Goal: Task Accomplishment & Management: Manage account settings

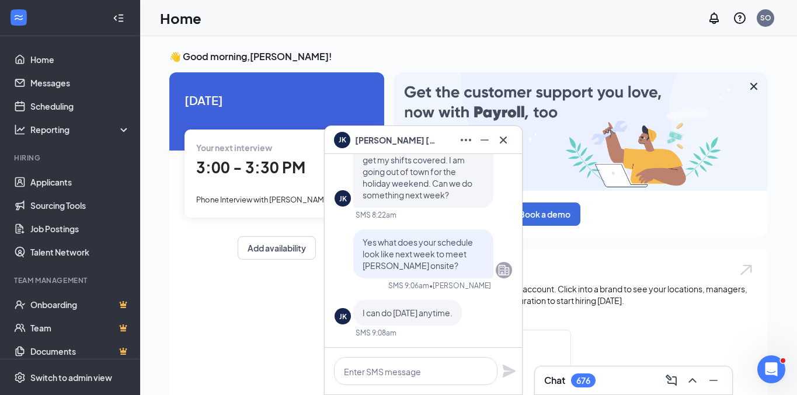
click at [611, 368] on div "Chat 676" at bounding box center [633, 381] width 197 height 28
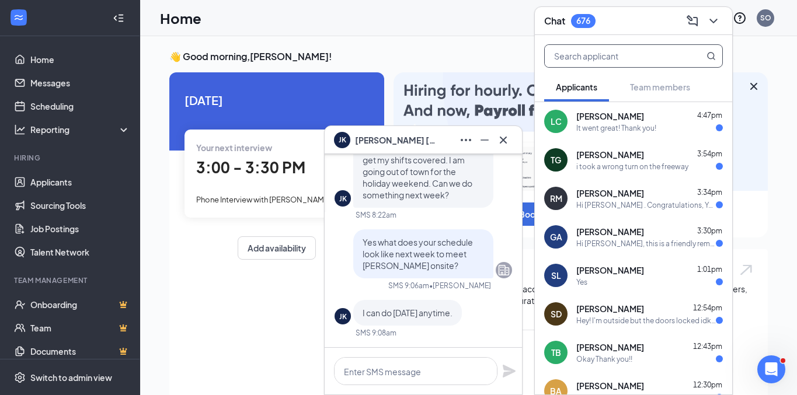
click at [633, 56] on input "text" at bounding box center [614, 56] width 138 height 22
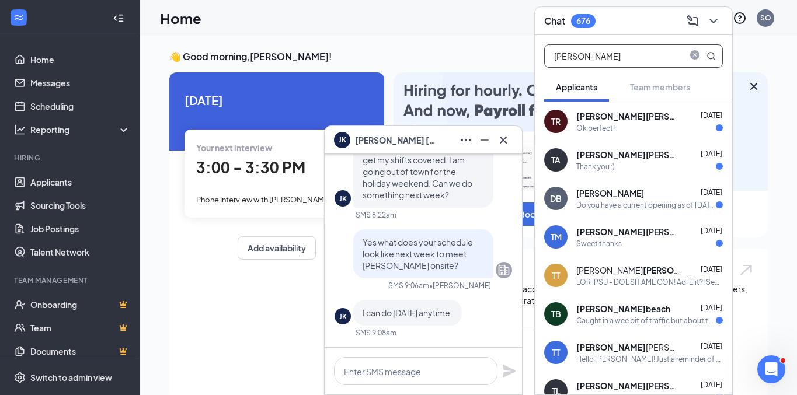
type input "[PERSON_NAME]"
click at [608, 130] on div "Ok perfect!" at bounding box center [595, 128] width 39 height 10
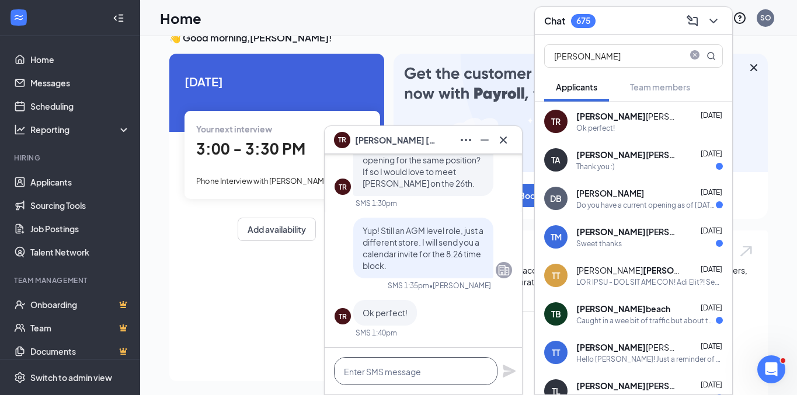
click at [417, 369] on textarea at bounding box center [415, 371] width 163 height 28
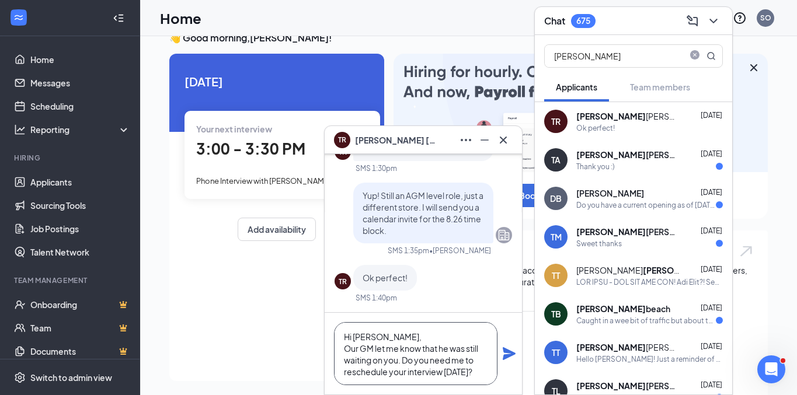
type textarea "Hi [PERSON_NAME], Our GM let me know that he was still waiting on you. Do you n…"
click at [506, 351] on icon "Plane" at bounding box center [509, 353] width 13 height 13
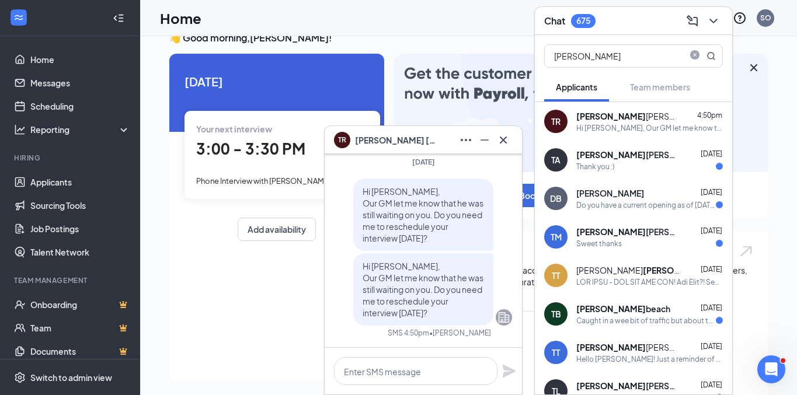
click at [592, 113] on b "[PERSON_NAME]" at bounding box center [610, 116] width 69 height 11
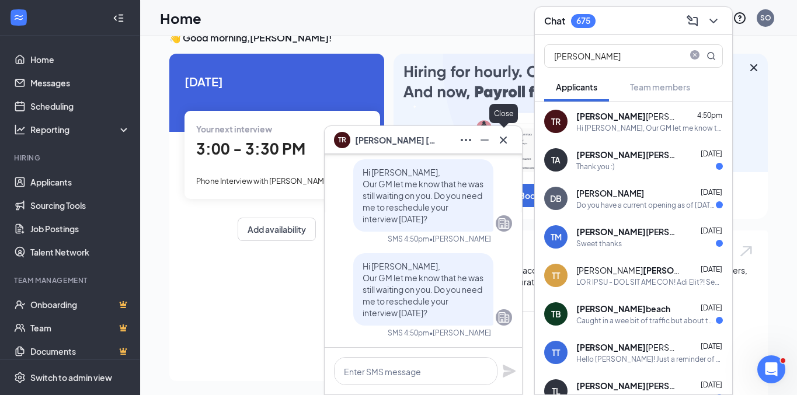
click at [499, 140] on icon "Cross" at bounding box center [503, 140] width 14 height 14
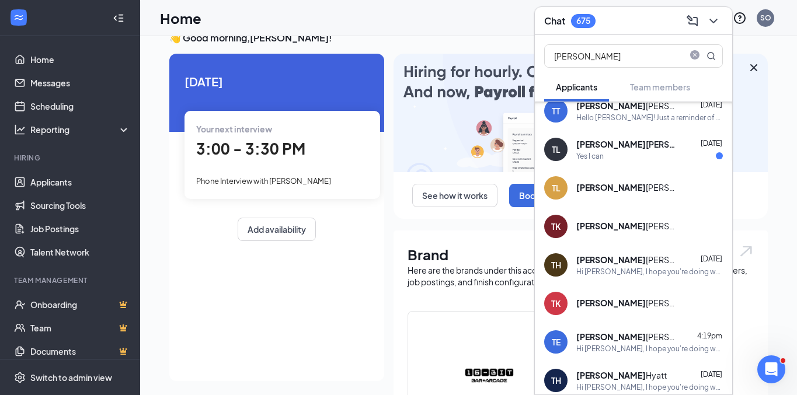
scroll to position [314, 0]
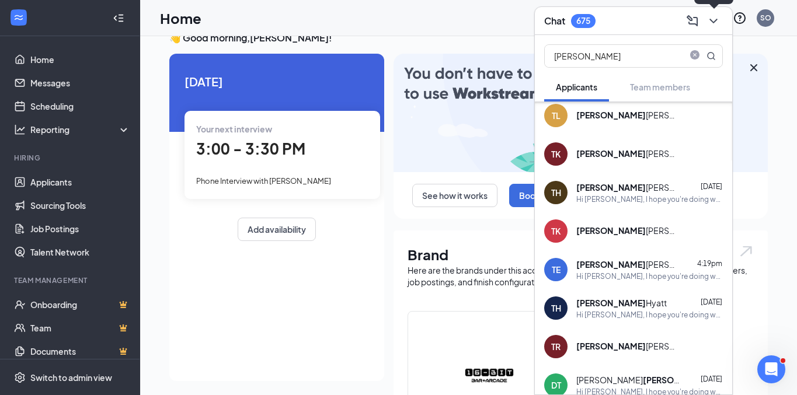
click at [722, 23] on button at bounding box center [713, 21] width 19 height 19
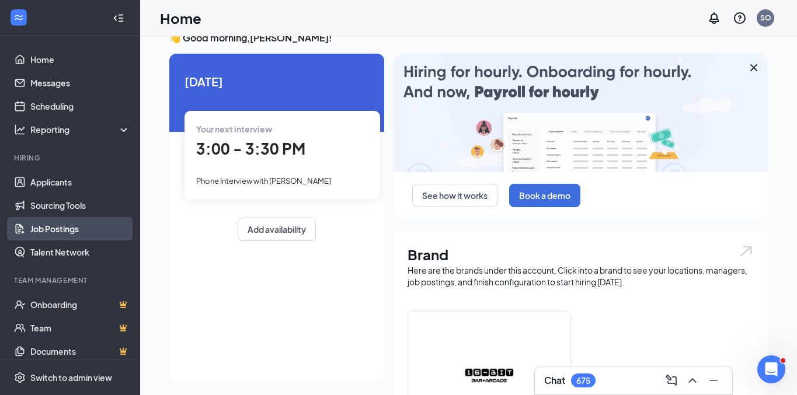
click at [51, 236] on link "Job Postings" at bounding box center [80, 228] width 100 height 23
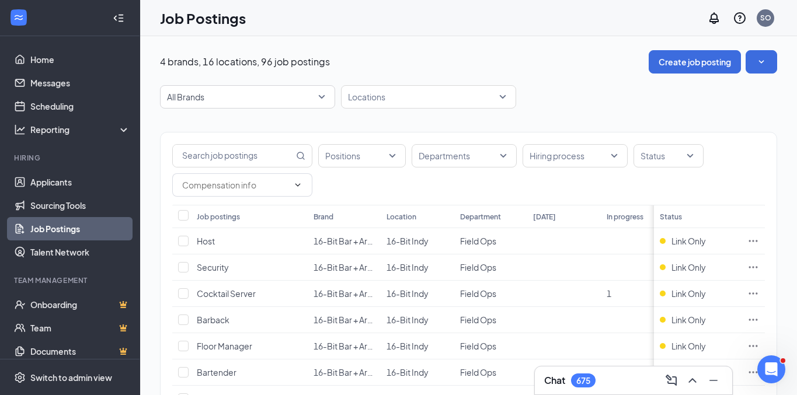
click at [232, 215] on div "Job postings" at bounding box center [218, 217] width 43 height 10
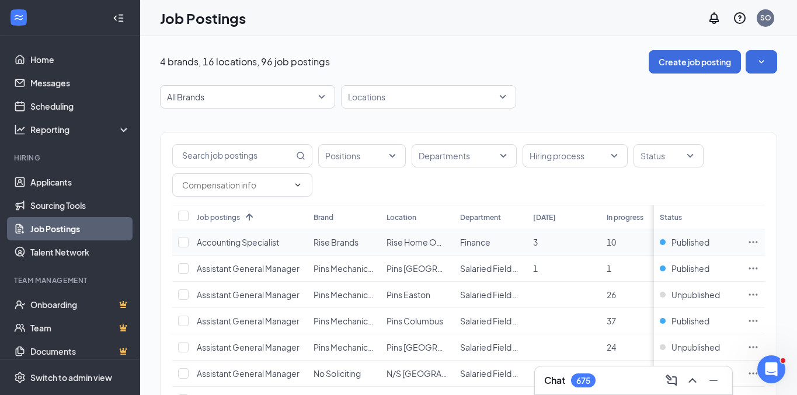
click at [754, 241] on icon "Ellipses" at bounding box center [753, 242] width 12 height 12
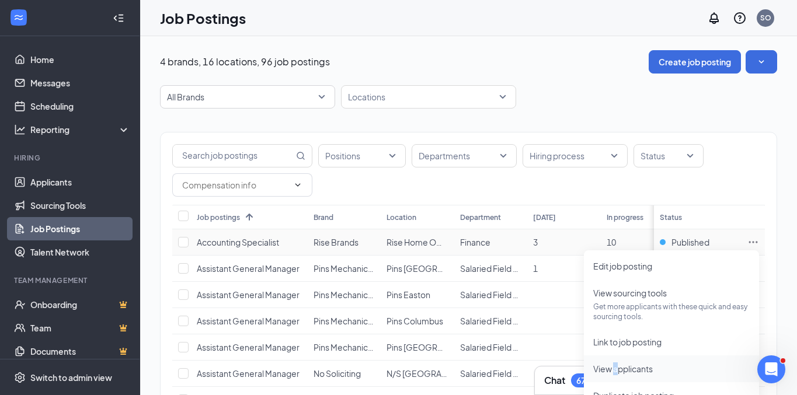
click at [615, 368] on span "View applicants" at bounding box center [623, 369] width 60 height 11
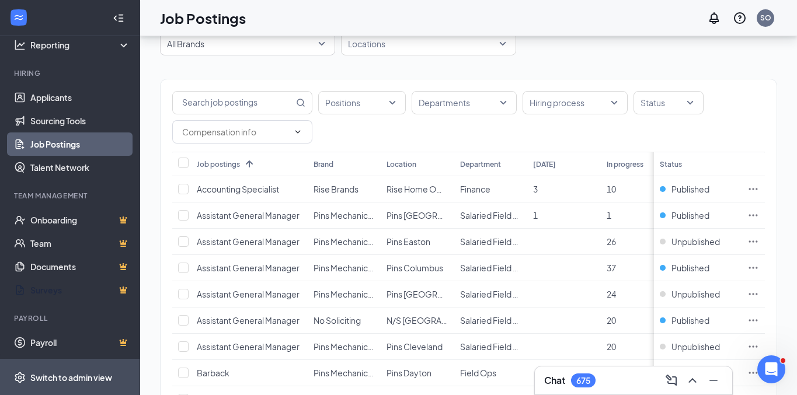
scroll to position [62, 0]
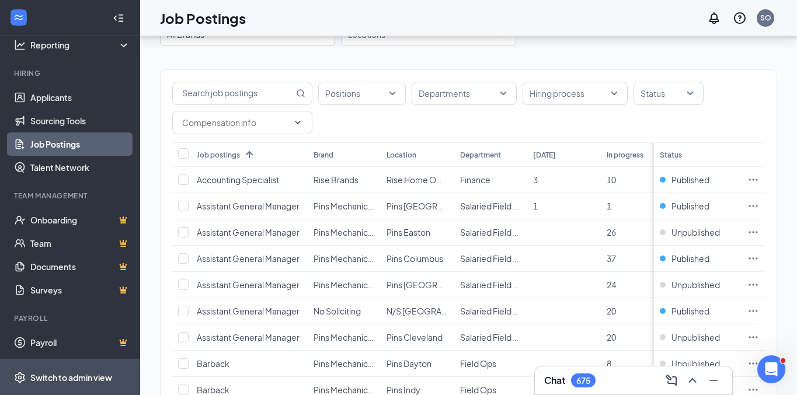
click at [52, 378] on div "Switch to admin view" at bounding box center [71, 378] width 82 height 12
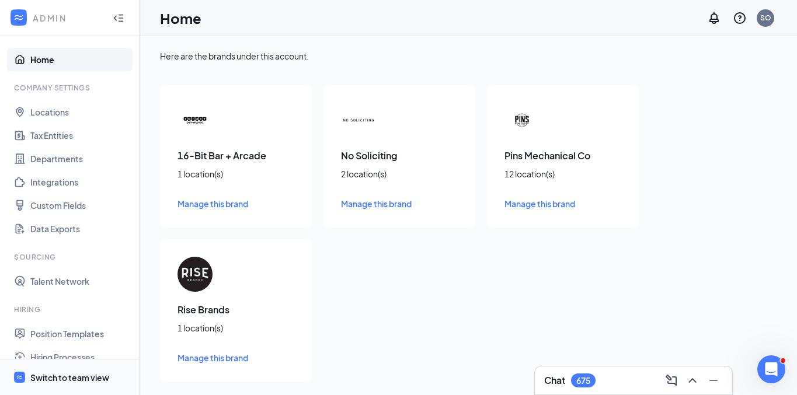
click at [47, 375] on div "Switch to team view" at bounding box center [69, 378] width 79 height 12
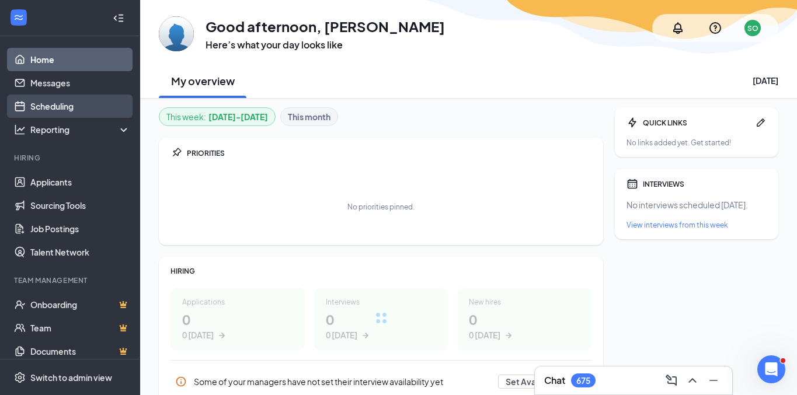
click at [76, 103] on link "Scheduling" at bounding box center [80, 106] width 100 height 23
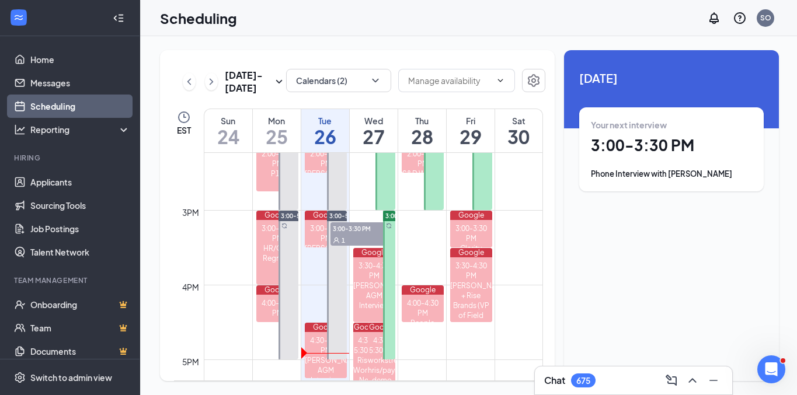
scroll to position [1096, 0]
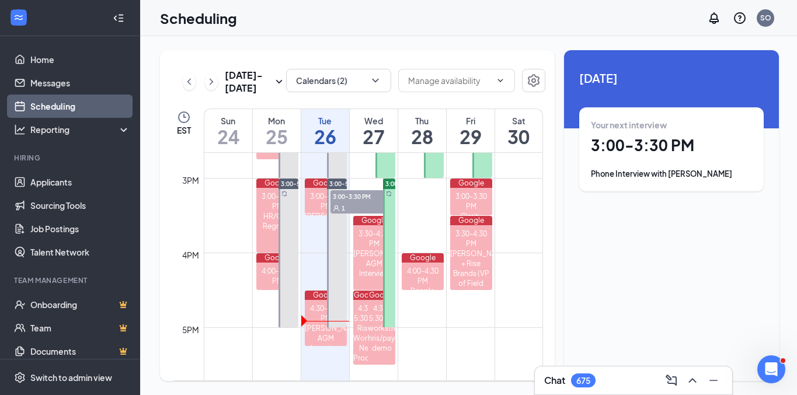
click at [388, 257] on div at bounding box center [389, 253] width 12 height 149
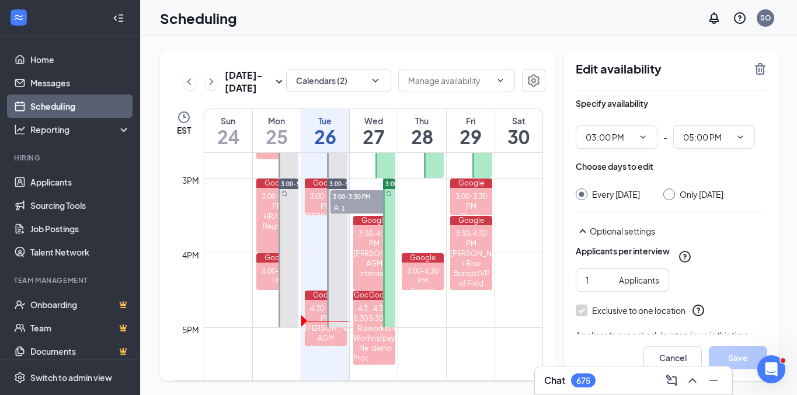
click at [765, 66] on icon "TrashOutline" at bounding box center [760, 69] width 14 height 14
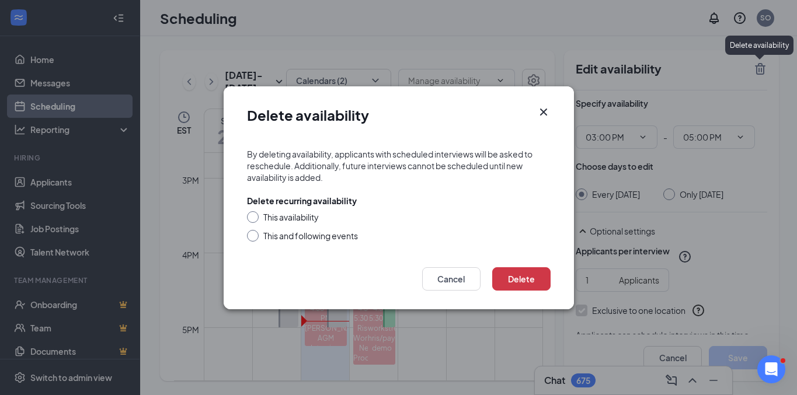
click at [255, 216] on div at bounding box center [253, 217] width 12 height 12
click at [251, 217] on input "This availability" at bounding box center [251, 215] width 8 height 8
radio input "true"
click at [530, 279] on button "Delete" at bounding box center [521, 278] width 58 height 23
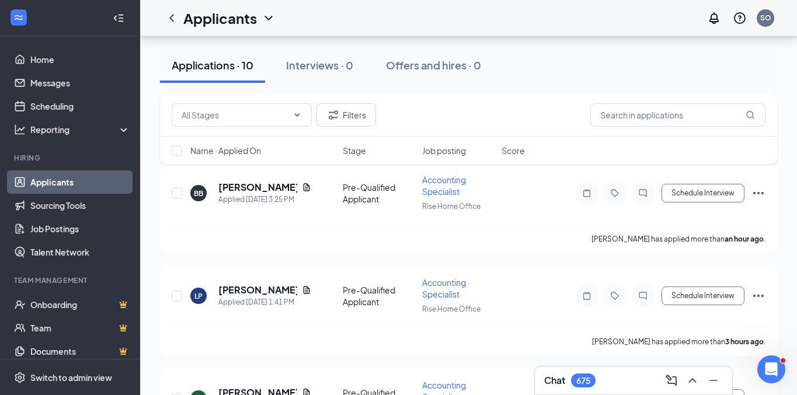
scroll to position [88, 0]
click at [302, 189] on icon "Document" at bounding box center [306, 187] width 9 height 9
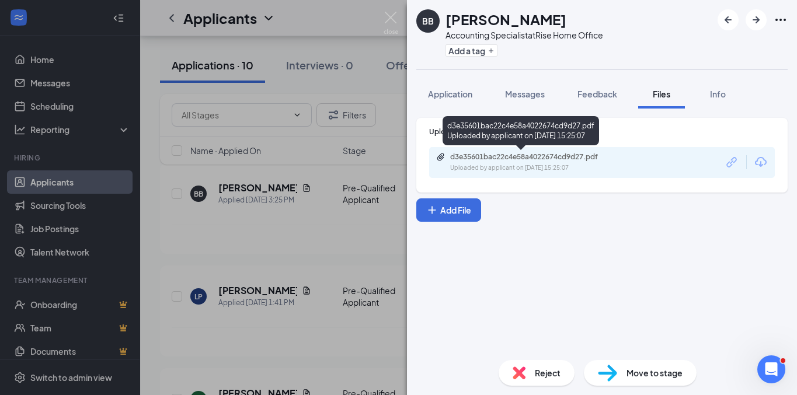
click at [485, 158] on div "d3e35601bac22c4e58a4022674cd9d27.pdf" at bounding box center [531, 156] width 163 height 9
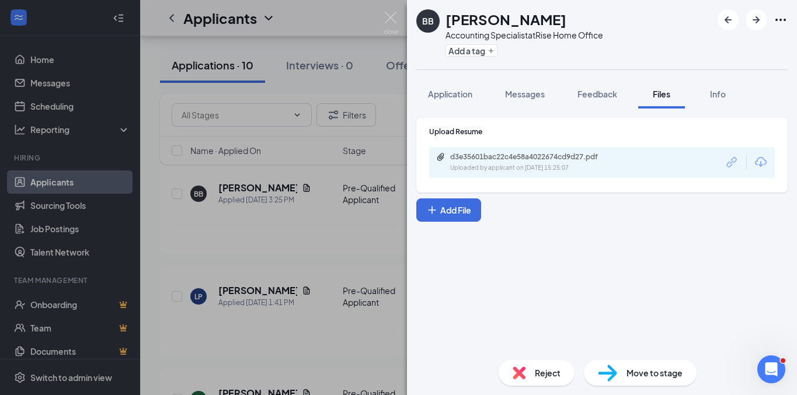
click at [326, 282] on div "BB Bhavna Bagga Accounting Specialist at Rise Home Office Add a tag Application…" at bounding box center [398, 197] width 797 height 395
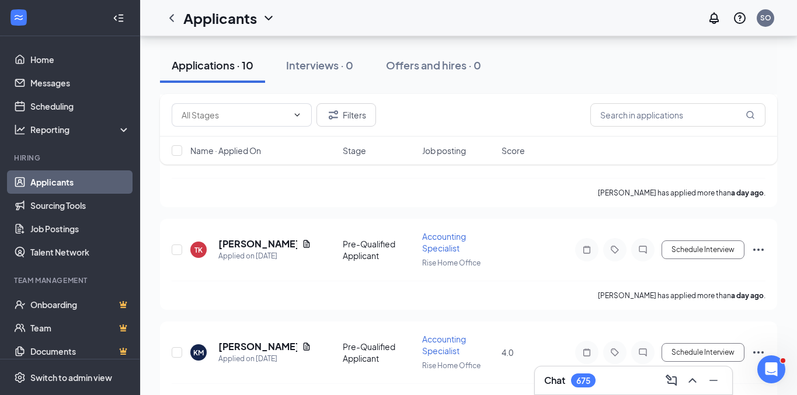
scroll to position [877, 0]
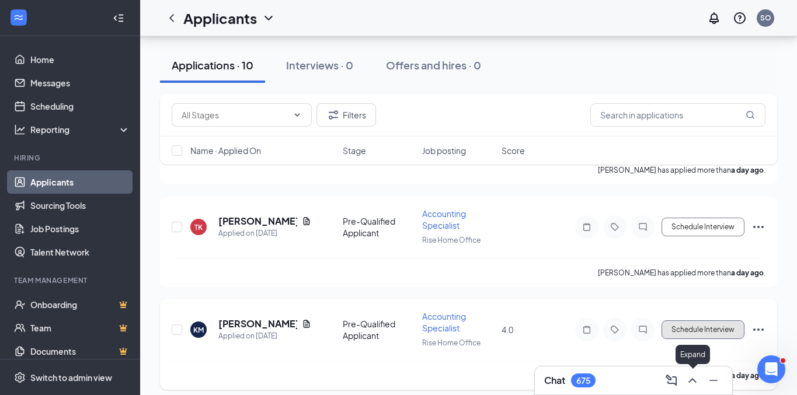
click at [730, 321] on button "Schedule Interview" at bounding box center [703, 330] width 83 height 19
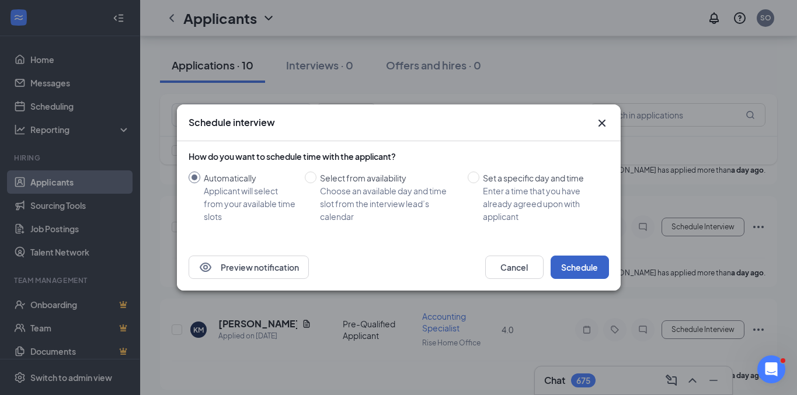
click at [599, 257] on button "Schedule" at bounding box center [580, 267] width 58 height 23
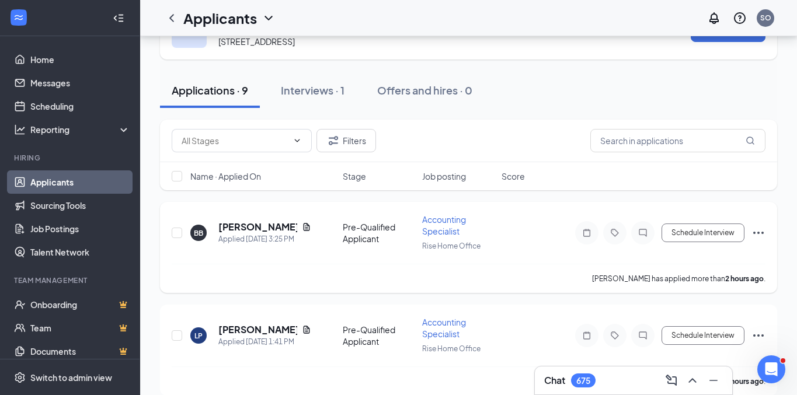
scroll to position [47, 0]
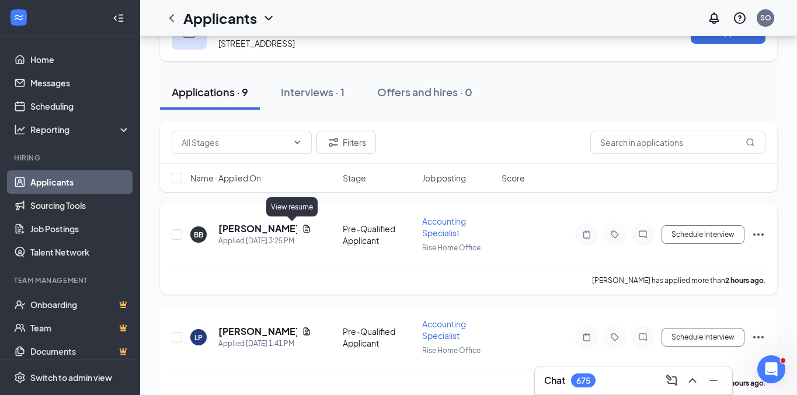
click at [303, 228] on icon "Document" at bounding box center [306, 229] width 6 height 8
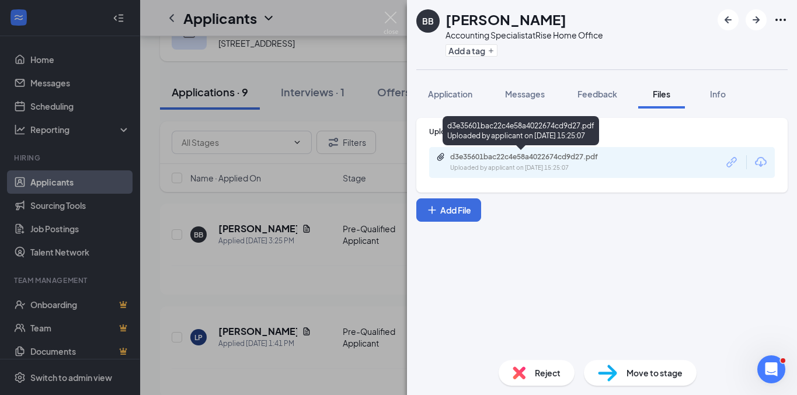
click at [544, 162] on div "d3e35601bac22c4e58a4022674cd9d27.pdf Uploaded by applicant on Aug 26, 2025 at 1…" at bounding box center [530, 162] width 189 height 20
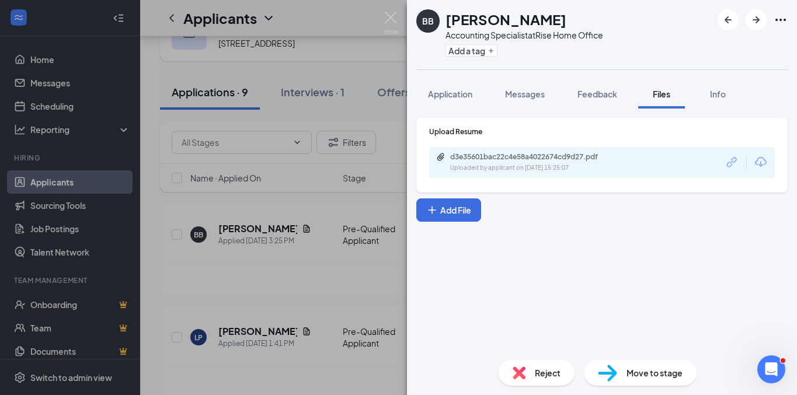
click at [307, 207] on div "BB Bhavna Bagga Accounting Specialist at Rise Home Office Add a tag Application…" at bounding box center [398, 197] width 797 height 395
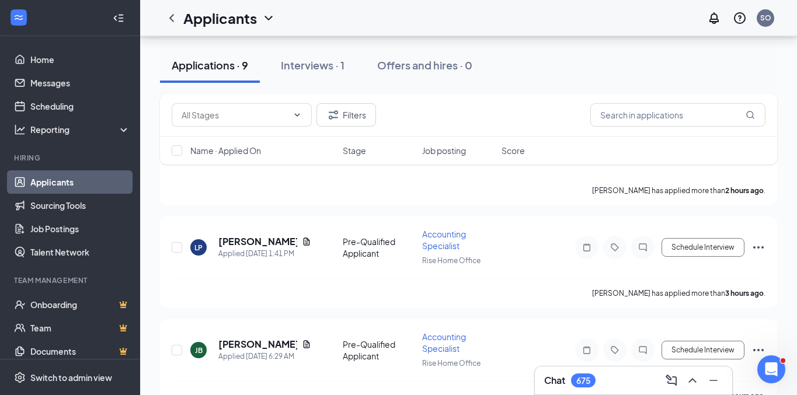
scroll to position [139, 0]
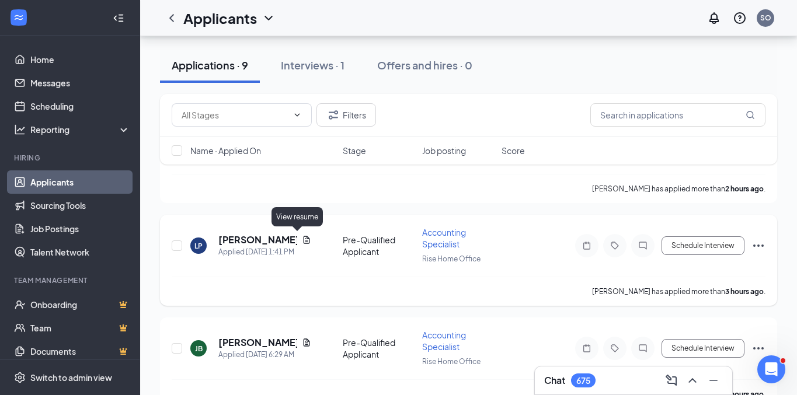
click at [302, 236] on icon "Document" at bounding box center [306, 239] width 9 height 9
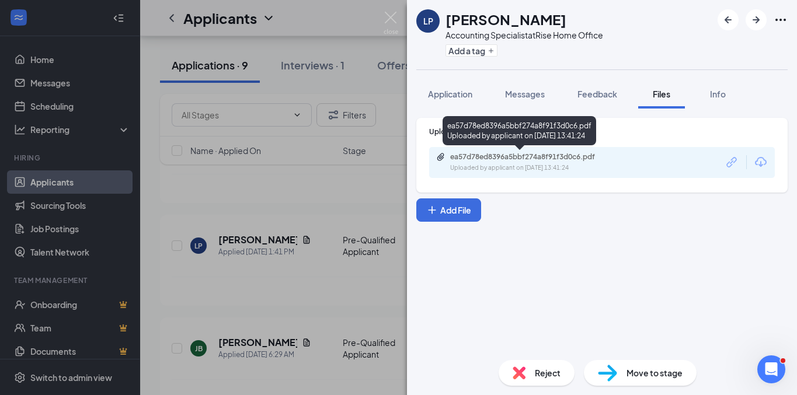
click at [560, 171] on div "Uploaded by applicant on Aug 26, 2025 at 13:41:24" at bounding box center [537, 167] width 175 height 9
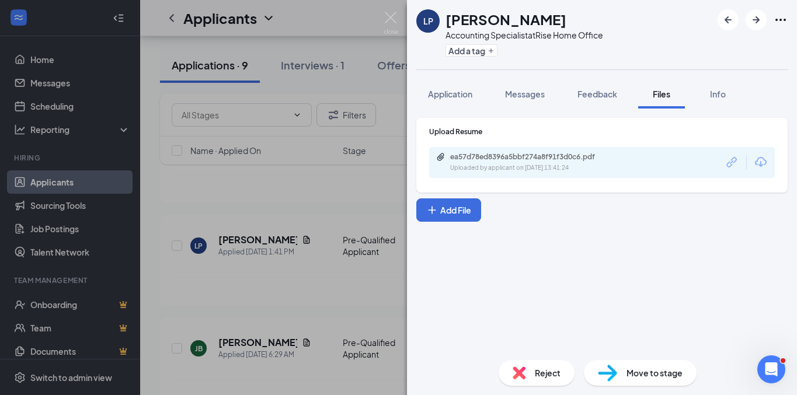
click at [274, 247] on div "LP Laura Pedersen Accounting Specialist at Rise Home Office Add a tag Applicati…" at bounding box center [398, 197] width 797 height 395
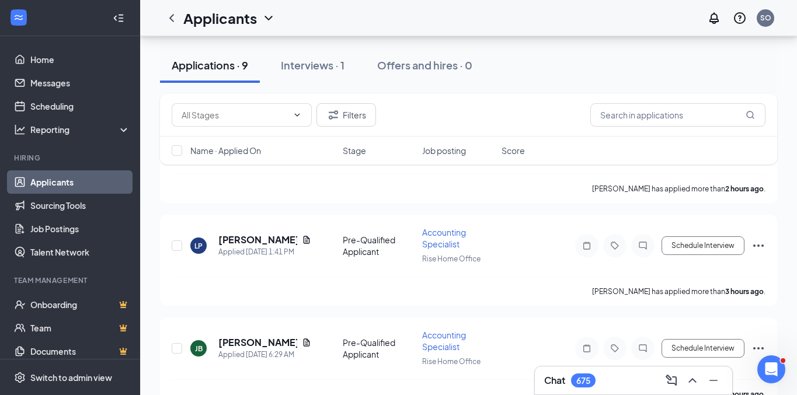
click at [623, 388] on div "Chat 675" at bounding box center [633, 380] width 179 height 19
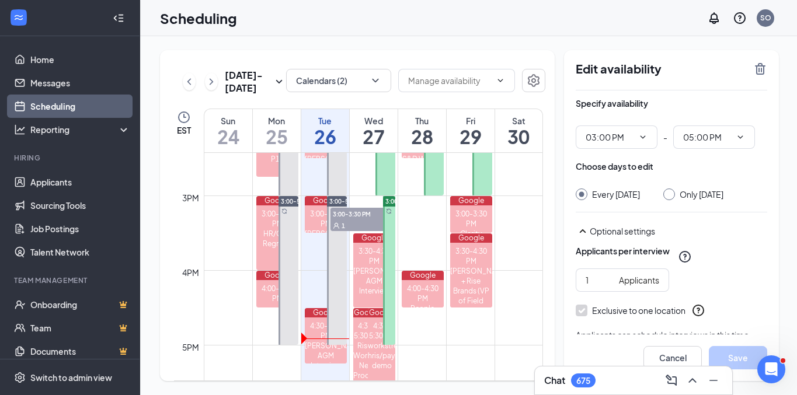
scroll to position [1095, 0]
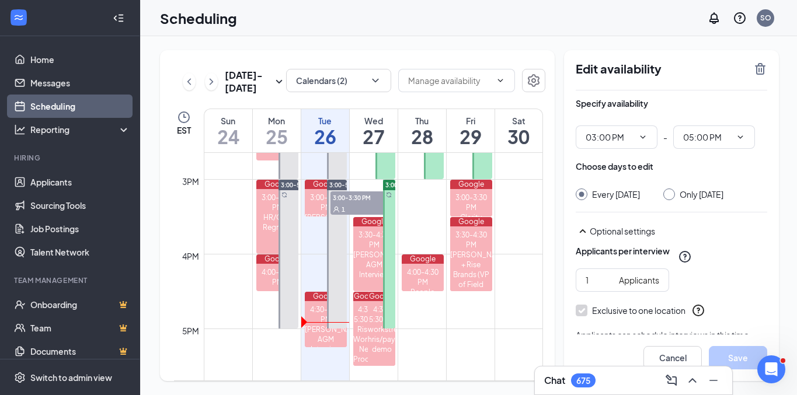
click at [390, 227] on div at bounding box center [389, 254] width 12 height 149
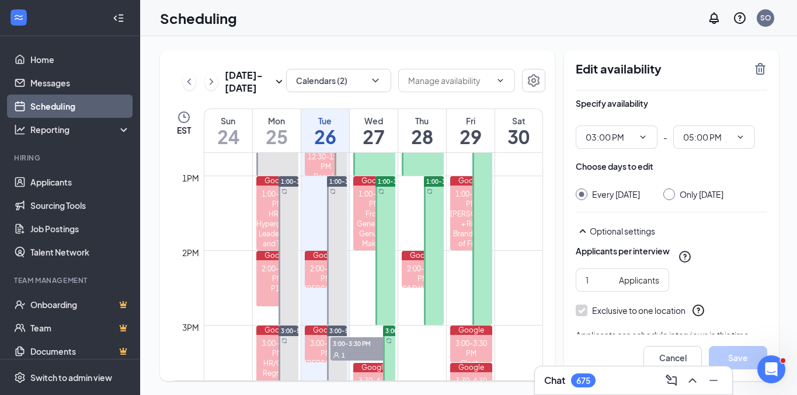
scroll to position [949, 0]
click at [385, 263] on div at bounding box center [385, 250] width 20 height 149
click at [757, 62] on icon "TrashOutline" at bounding box center [760, 69] width 14 height 14
click at [754, 71] on icon "TrashOutline" at bounding box center [760, 69] width 14 height 14
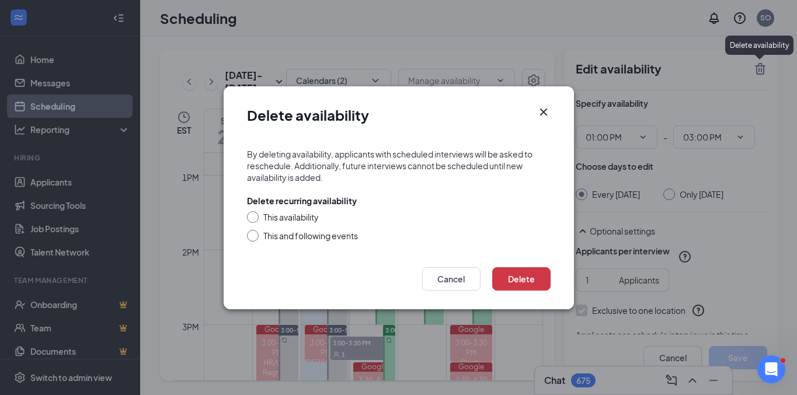
click at [257, 208] on div "Delete recurring availability This availability This and following events" at bounding box center [399, 218] width 304 height 47
click at [254, 215] on input "This availability" at bounding box center [251, 215] width 8 height 8
radio input "true"
click at [526, 277] on button "Delete" at bounding box center [521, 278] width 58 height 23
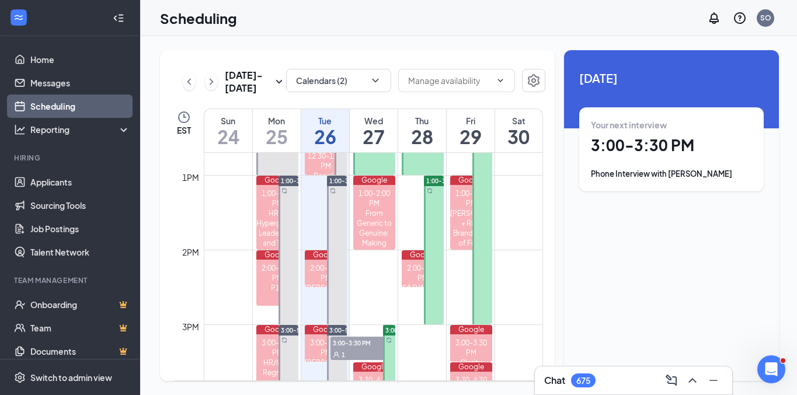
click at [482, 213] on div at bounding box center [482, 213] width 20 height 224
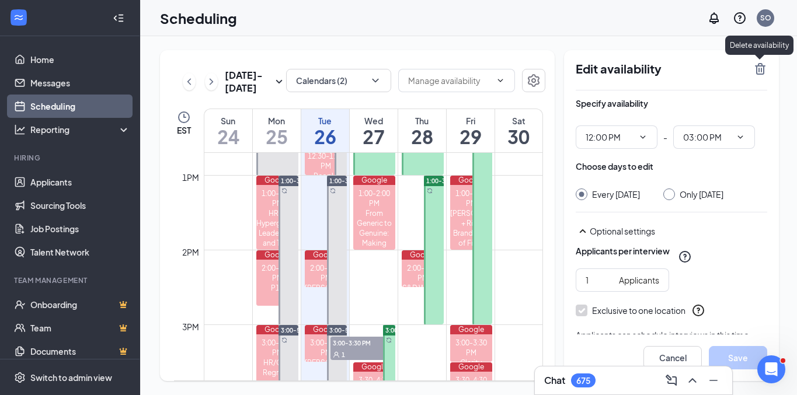
click at [761, 65] on icon "TrashOutline" at bounding box center [760, 69] width 14 height 14
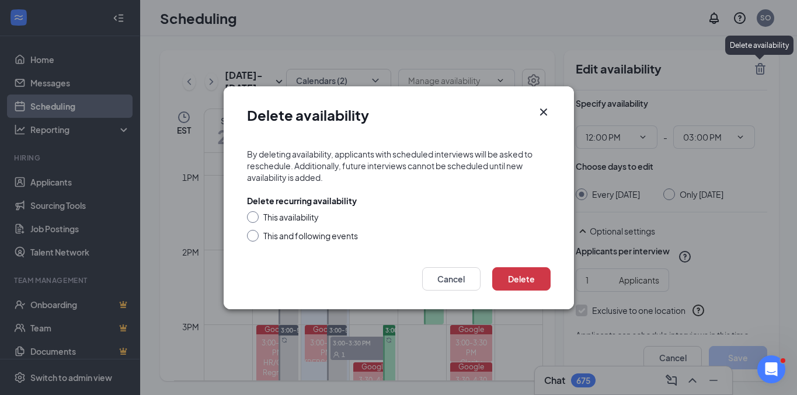
click at [261, 208] on div "Delete recurring availability This availability This and following events" at bounding box center [399, 218] width 304 height 47
click at [255, 214] on div at bounding box center [253, 217] width 12 height 12
click at [252, 218] on input "This availability" at bounding box center [251, 215] width 8 height 8
radio input "true"
click at [504, 280] on button "Delete" at bounding box center [521, 278] width 58 height 23
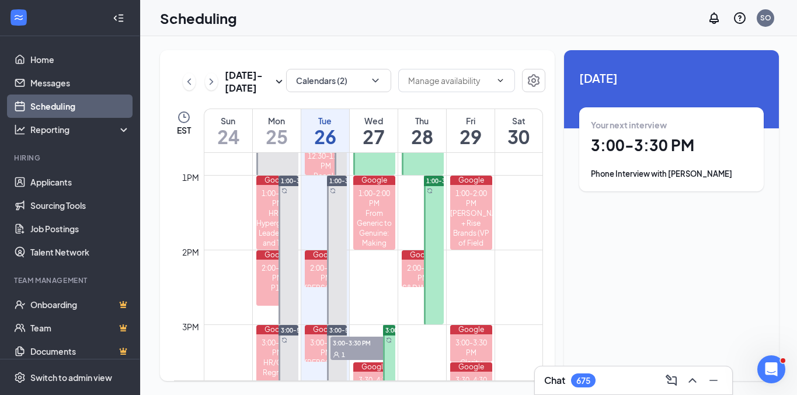
click at [439, 286] on div at bounding box center [434, 250] width 20 height 149
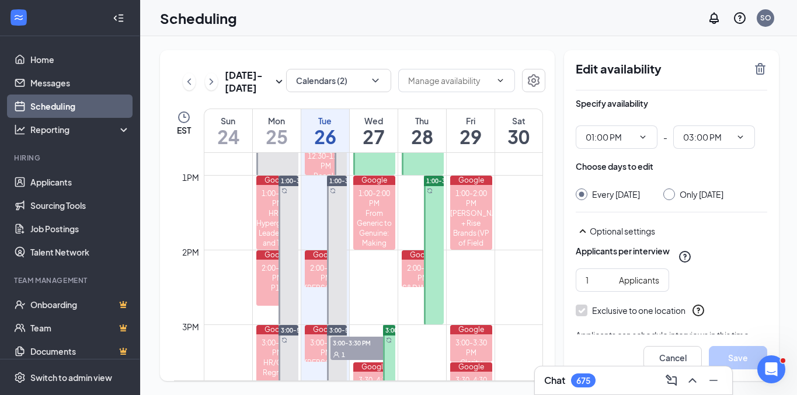
click at [762, 67] on icon "TrashOutline" at bounding box center [760, 69] width 11 height 12
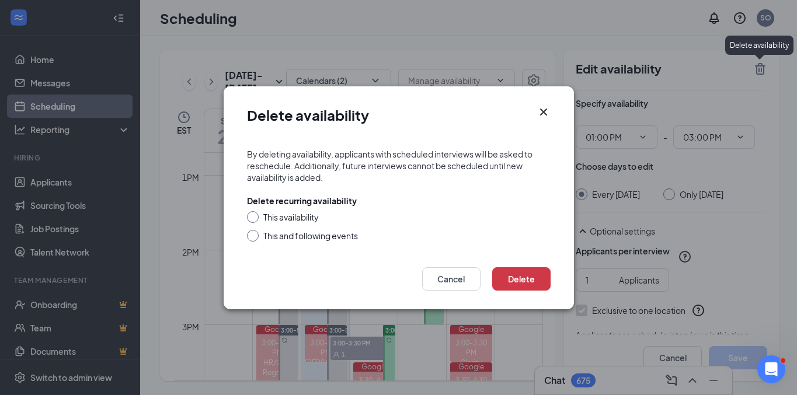
click at [258, 220] on div "This availability" at bounding box center [399, 217] width 304 height 12
click at [256, 218] on div at bounding box center [253, 217] width 12 height 12
click at [250, 214] on input "This availability" at bounding box center [251, 215] width 8 height 8
radio input "true"
click at [532, 280] on button "Delete" at bounding box center [521, 278] width 58 height 23
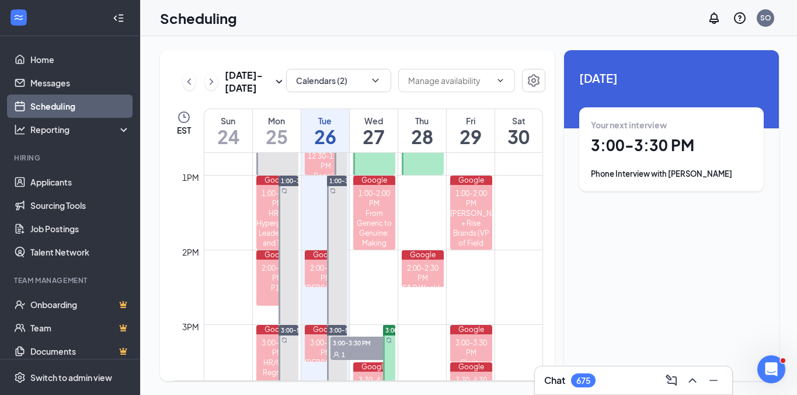
scroll to position [866, 0]
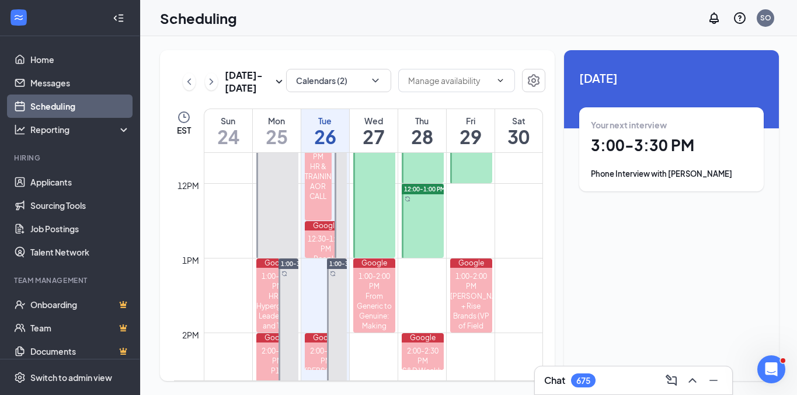
click at [423, 221] on div at bounding box center [423, 221] width 43 height 74
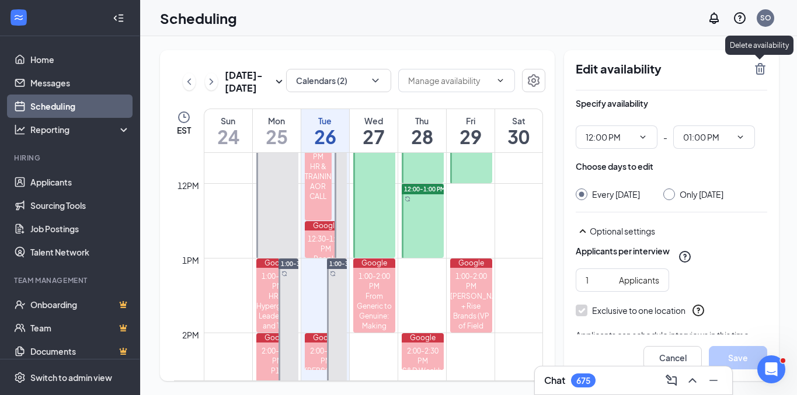
click at [757, 65] on icon "TrashOutline" at bounding box center [760, 69] width 11 height 12
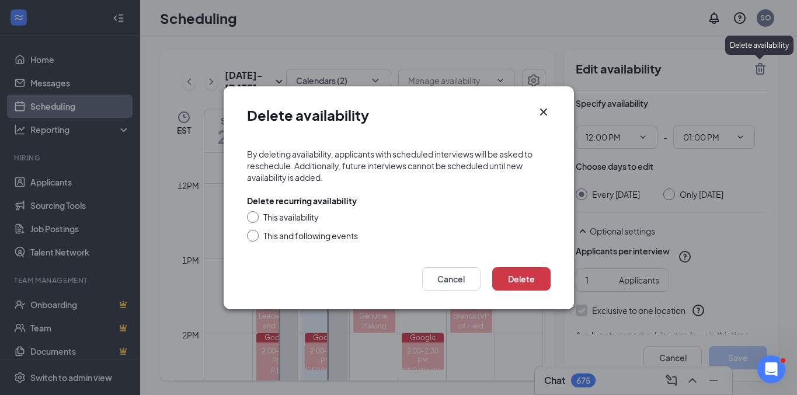
click at [256, 216] on div at bounding box center [253, 217] width 12 height 12
click at [252, 217] on input "This availability" at bounding box center [251, 215] width 8 height 8
radio input "true"
click at [521, 272] on button "Delete" at bounding box center [521, 278] width 58 height 23
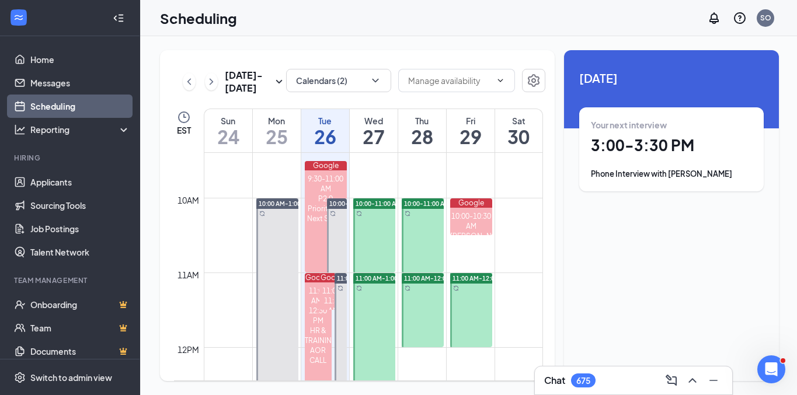
scroll to position [705, 0]
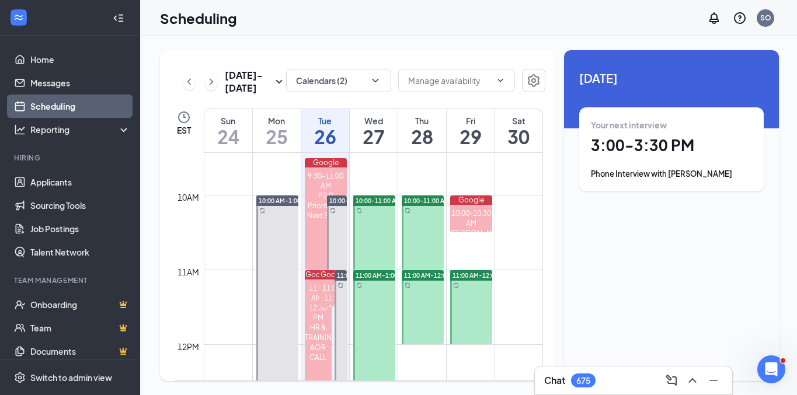
click at [376, 310] on div at bounding box center [374, 344] width 43 height 149
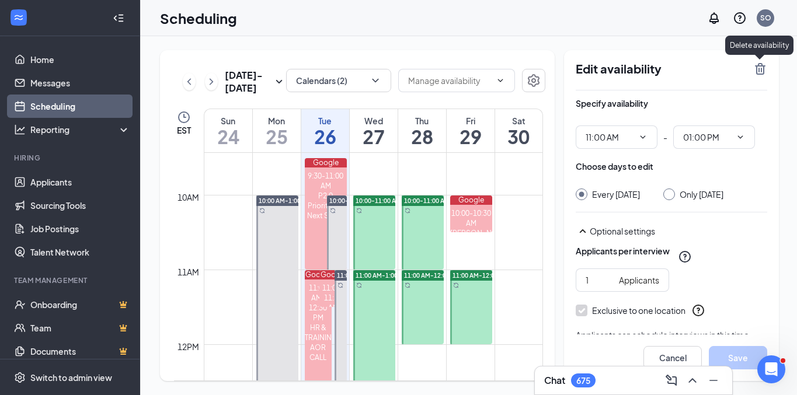
click at [757, 64] on icon "TrashOutline" at bounding box center [760, 69] width 11 height 12
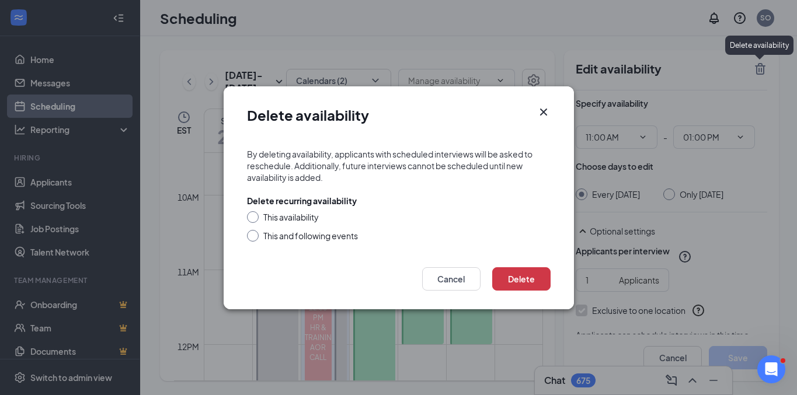
click at [256, 215] on div at bounding box center [253, 217] width 12 height 12
click at [249, 219] on input "This availability" at bounding box center [251, 215] width 8 height 8
radio input "true"
click at [517, 280] on button "Delete" at bounding box center [521, 278] width 58 height 23
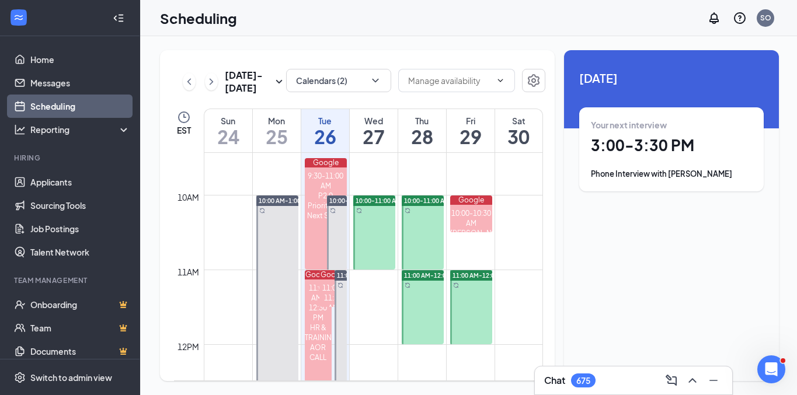
click at [412, 285] on div at bounding box center [423, 307] width 43 height 74
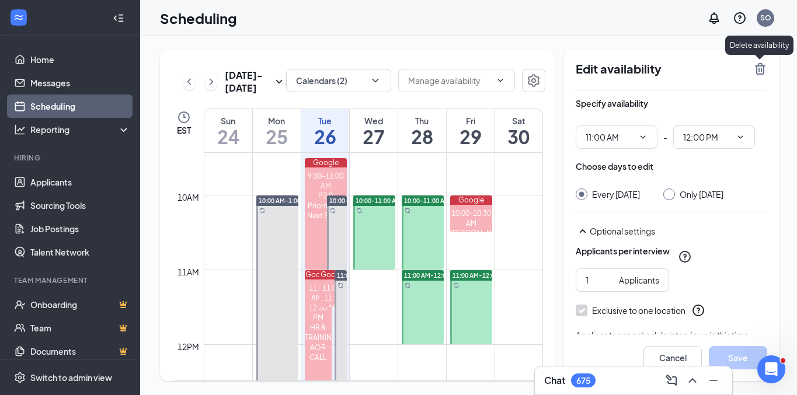
click at [757, 69] on icon "TrashOutline" at bounding box center [760, 69] width 11 height 12
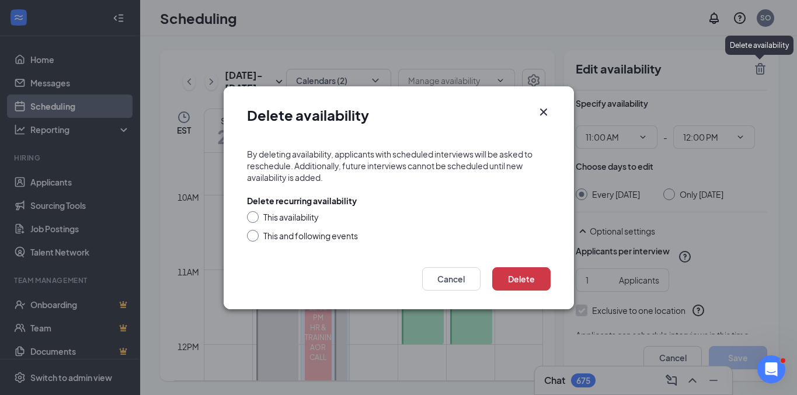
click at [254, 219] on div "This availability" at bounding box center [399, 217] width 304 height 12
click at [250, 213] on input "This availability" at bounding box center [251, 215] width 8 height 8
radio input "true"
click at [507, 277] on button "Delete" at bounding box center [521, 278] width 58 height 23
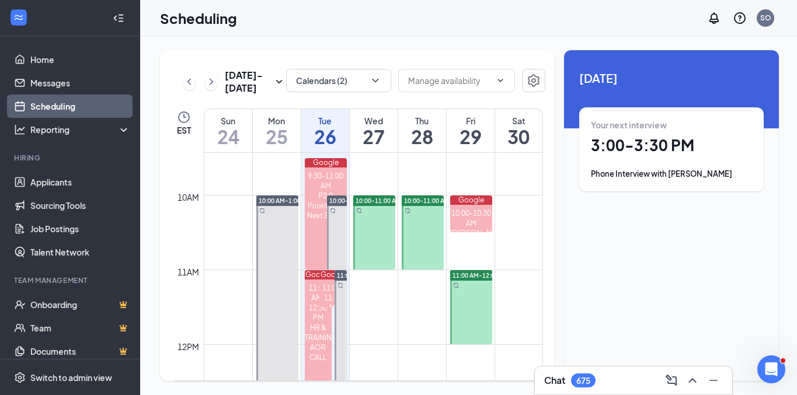
click at [353, 225] on div at bounding box center [374, 233] width 43 height 74
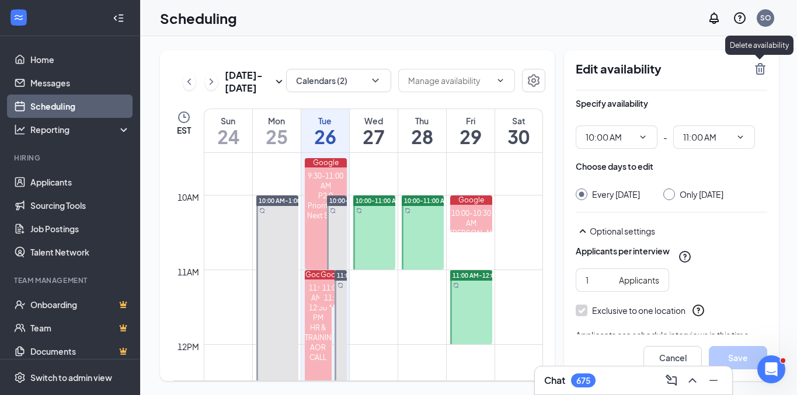
click at [762, 71] on icon "TrashOutline" at bounding box center [760, 69] width 11 height 12
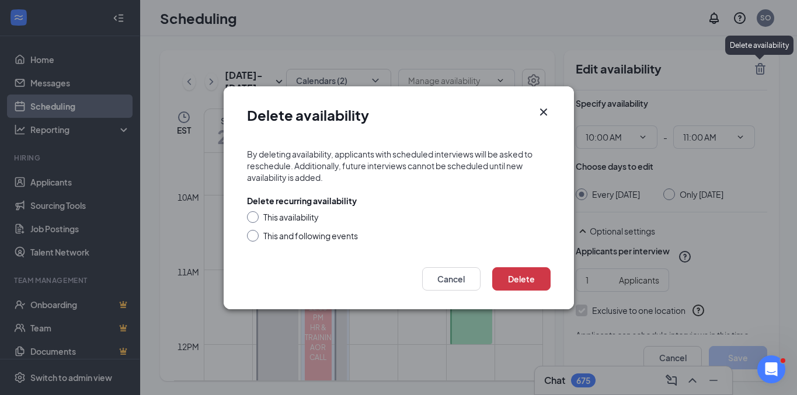
click at [252, 217] on input "This availability" at bounding box center [251, 215] width 8 height 8
radio input "true"
click at [503, 281] on button "Delete" at bounding box center [521, 278] width 58 height 23
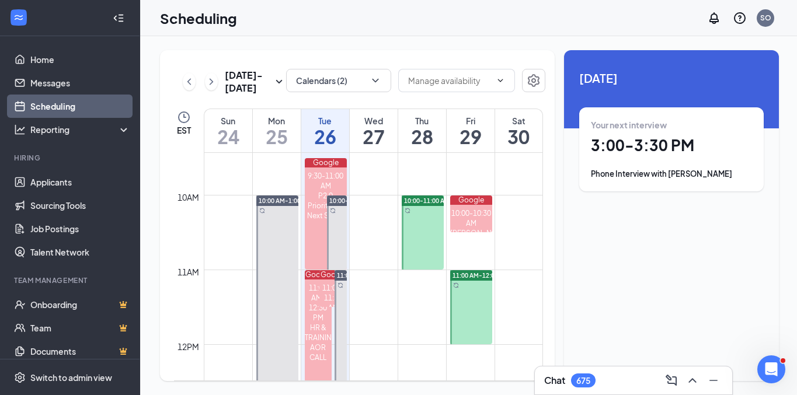
click at [419, 229] on div at bounding box center [423, 233] width 43 height 74
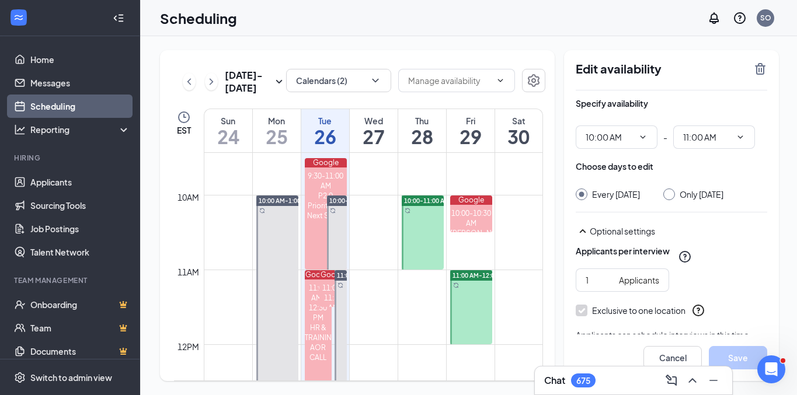
click at [764, 71] on icon "TrashOutline" at bounding box center [760, 69] width 14 height 14
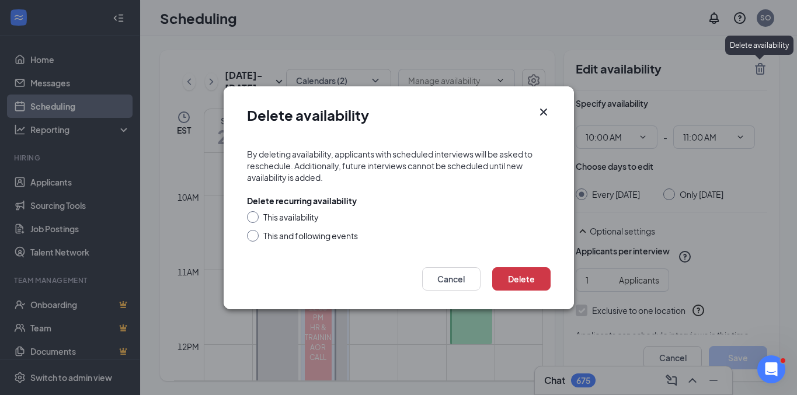
click at [258, 218] on div "This availability" at bounding box center [399, 217] width 304 height 12
click at [254, 216] on input "This availability" at bounding box center [251, 215] width 8 height 8
radio input "true"
click at [533, 284] on button "Delete" at bounding box center [521, 278] width 58 height 23
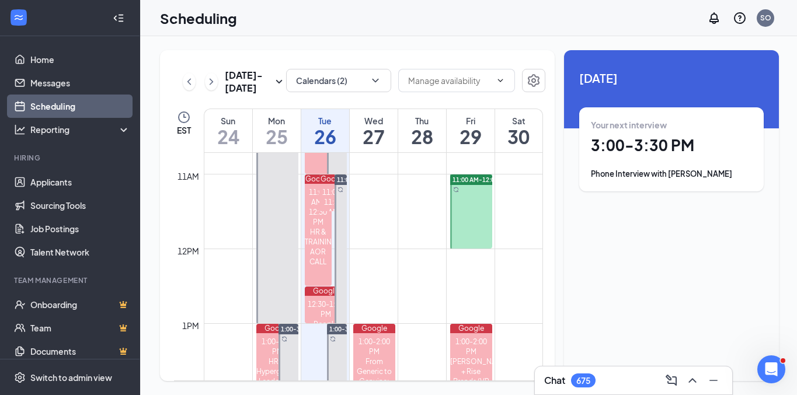
scroll to position [797, 0]
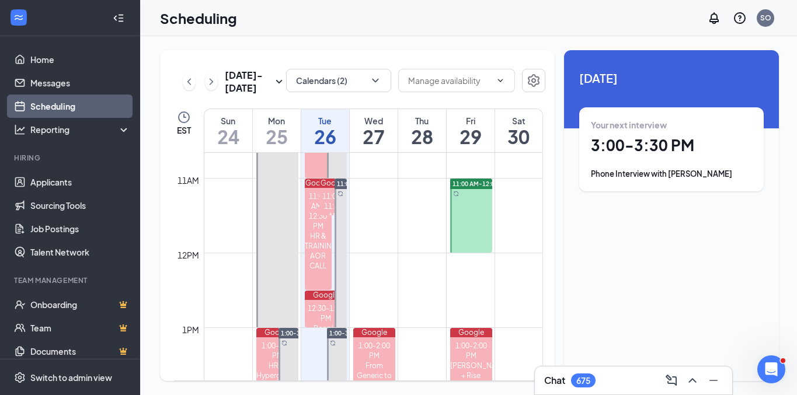
click at [473, 214] on div at bounding box center [471, 216] width 43 height 74
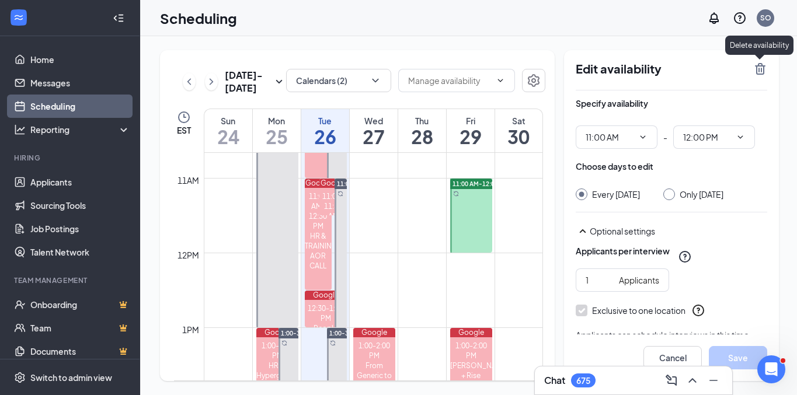
click at [754, 71] on icon "TrashOutline" at bounding box center [760, 69] width 14 height 14
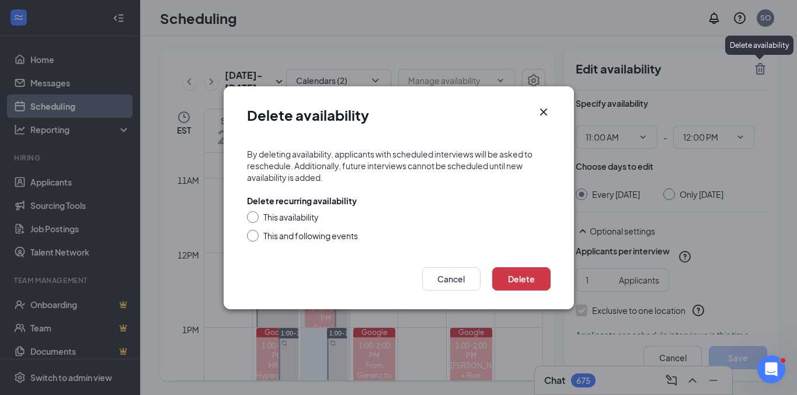
click at [251, 214] on input "This availability" at bounding box center [251, 215] width 8 height 8
radio input "true"
click at [518, 281] on button "Delete" at bounding box center [521, 278] width 58 height 23
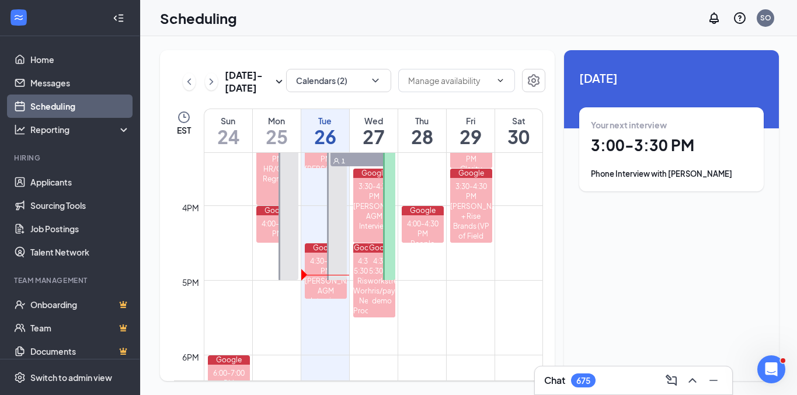
scroll to position [1148, 0]
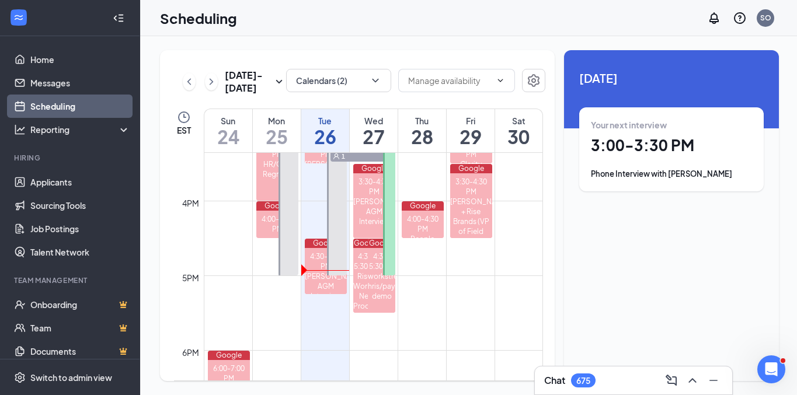
click at [393, 228] on div at bounding box center [389, 201] width 12 height 149
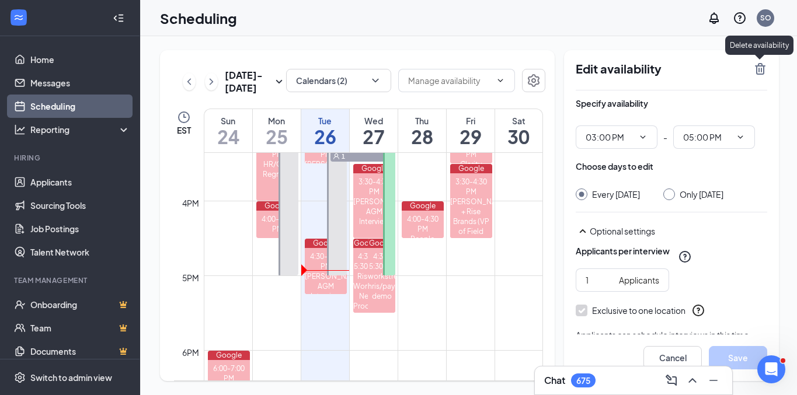
click at [758, 62] on icon "TrashOutline" at bounding box center [760, 69] width 14 height 14
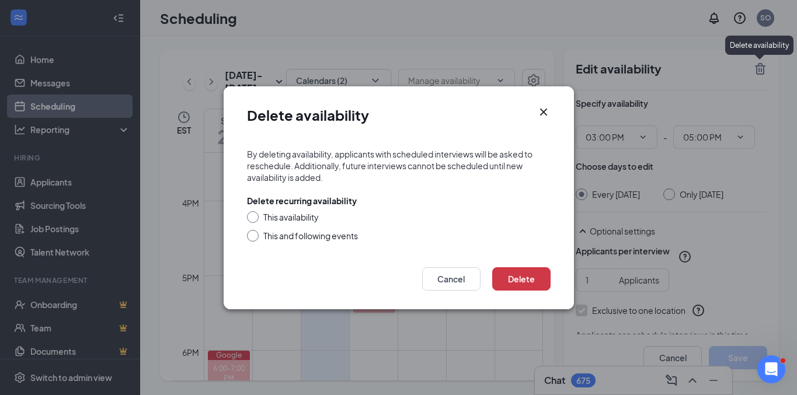
click at [254, 214] on input "This availability" at bounding box center [251, 215] width 8 height 8
radio input "true"
click at [531, 279] on button "Delete" at bounding box center [521, 278] width 58 height 23
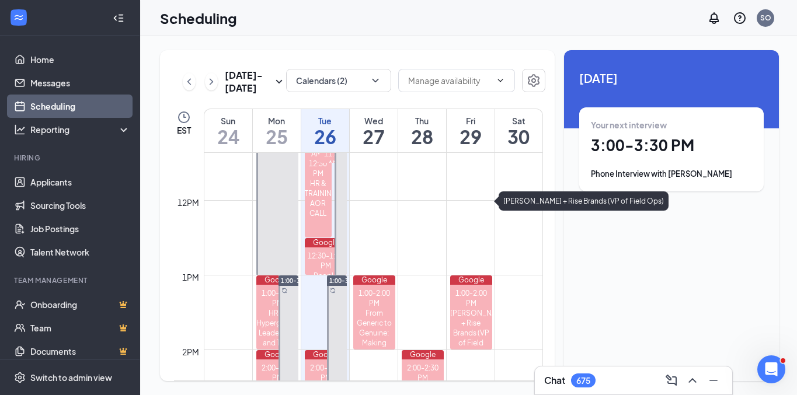
scroll to position [819, 0]
